Goal: Navigation & Orientation: Find specific page/section

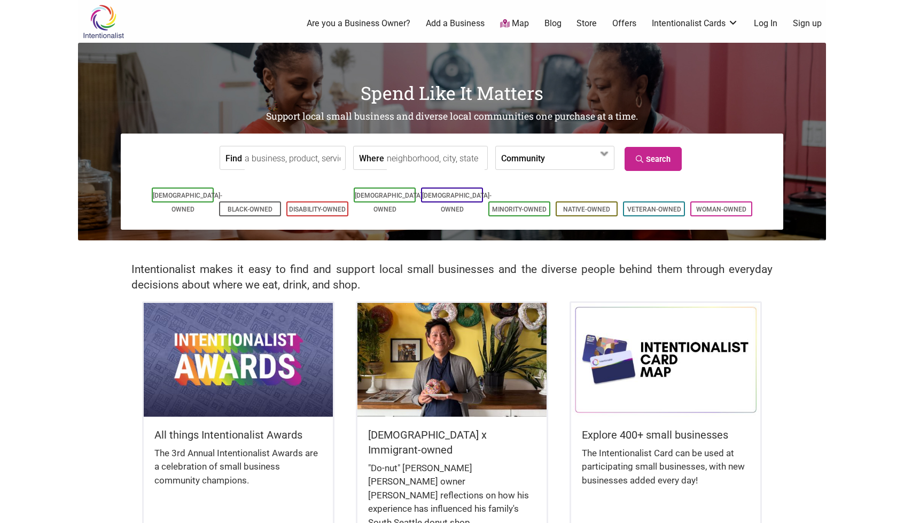
click at [250, 377] on img at bounding box center [238, 359] width 189 height 113
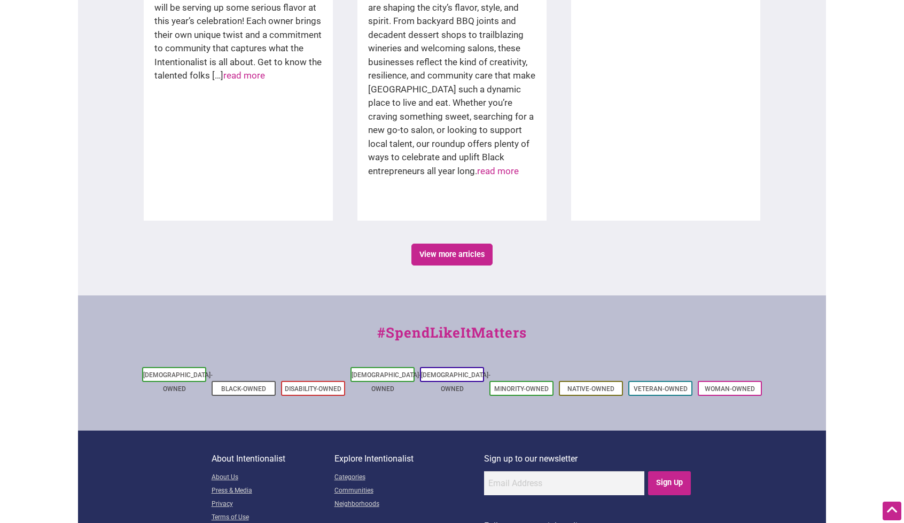
scroll to position [1839, 0]
